Goal: Task Accomplishment & Management: Use online tool/utility

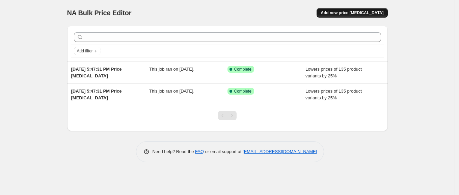
click at [349, 13] on span "Add new price [MEDICAL_DATA]" at bounding box center [352, 12] width 63 height 5
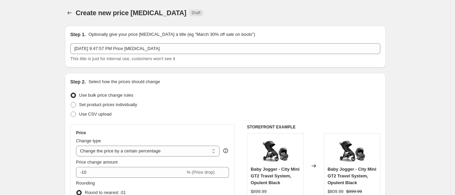
scroll to position [84, 0]
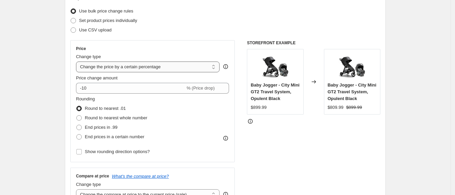
click at [149, 64] on select "Change the price to a certain amount Change the price by a certain amount Chang…" at bounding box center [147, 66] width 143 height 11
click at [146, 67] on select "Change the price to a certain amount Change the price by a certain amount Chang…" at bounding box center [147, 66] width 143 height 11
select select "to"
click at [78, 61] on select "Change the price to a certain amount Change the price by a certain amount Chang…" at bounding box center [147, 66] width 143 height 11
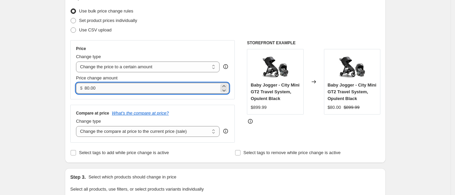
drag, startPoint x: 86, startPoint y: 88, endPoint x: 123, endPoint y: 88, distance: 37.1
click at [123, 88] on input "80.00" at bounding box center [151, 88] width 134 height 11
type input "550.00"
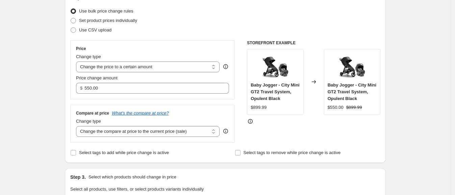
scroll to position [127, 0]
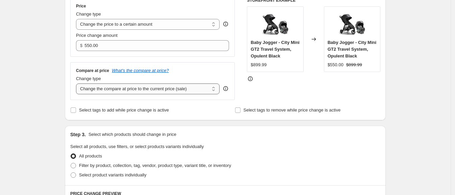
click at [140, 92] on select "Change the compare at price to the current price (sale) Change the compare at p…" at bounding box center [147, 88] width 143 height 11
select select "remove"
click at [78, 84] on select "Change the compare at price to the current price (sale) Change the compare at p…" at bounding box center [147, 88] width 143 height 11
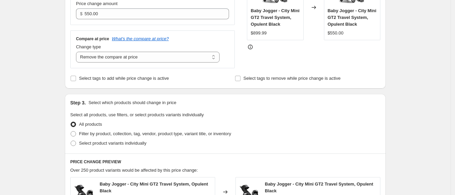
scroll to position [168, 0]
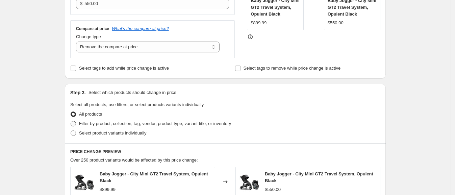
click at [110, 126] on span "Filter by product, collection, tag, vendor, product type, variant title, or inv…" at bounding box center [155, 123] width 152 height 5
click at [71, 121] on input "Filter by product, collection, tag, vendor, product type, variant title, or inv…" at bounding box center [71, 121] width 0 height 0
radio input "true"
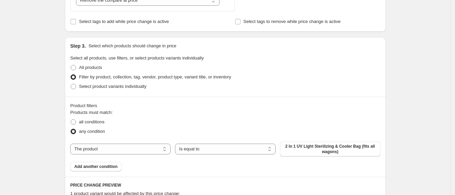
scroll to position [295, 0]
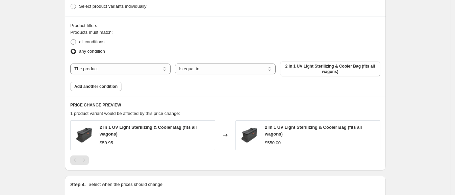
click at [151, 76] on div "Products must match: all conditions any condition The product The product's col…" at bounding box center [225, 60] width 310 height 62
click at [154, 72] on select "The product The product's collection The product's tag The product's vendor The…" at bounding box center [120, 68] width 100 height 11
select select "product_status"
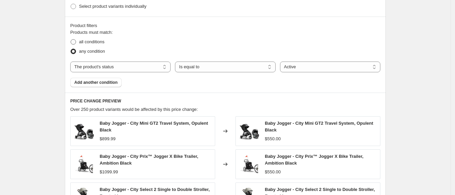
click at [89, 41] on span "all conditions" at bounding box center [91, 41] width 25 height 5
click at [71, 39] on input "all conditions" at bounding box center [71, 39] width 0 height 0
radio input "true"
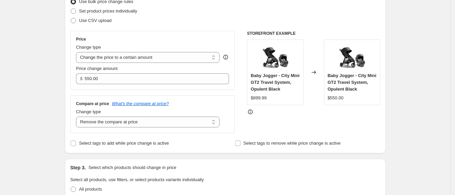
scroll to position [84, 0]
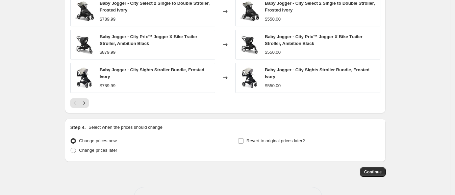
scroll to position [503, 0]
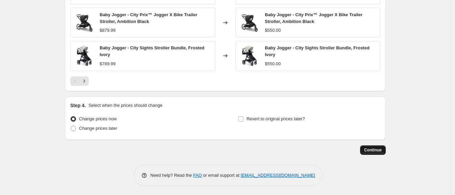
click at [367, 149] on span "Continue" at bounding box center [373, 149] width 18 height 5
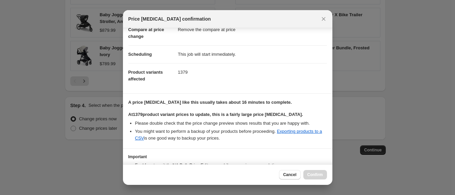
scroll to position [84, 0]
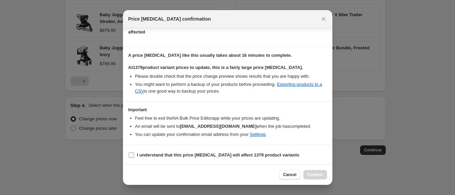
click at [217, 156] on b "I understand that this price [MEDICAL_DATA] will affect 1379 product variants" at bounding box center [218, 154] width 162 height 5
click at [134, 156] on input "I understand that this price [MEDICAL_DATA] will affect 1379 product variants" at bounding box center [131, 154] width 5 height 5
checkbox input "true"
click at [310, 173] on span "Confirm" at bounding box center [315, 174] width 16 height 5
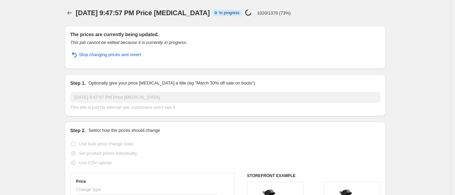
click at [280, 13] on p "1020/1379 (73%)" at bounding box center [274, 12] width 34 height 5
click at [351, 11] on div "[DATE] 9:47:57 PM Price [MEDICAL_DATA] Info Partially complete In progress Pric…" at bounding box center [225, 12] width 321 height 9
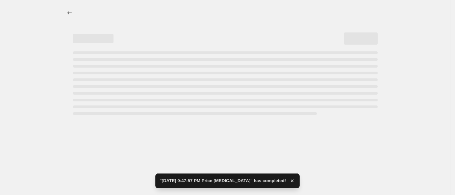
select select "remove"
select select "product_status"
